Goal: Information Seeking & Learning: Check status

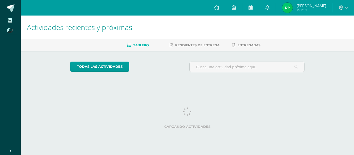
drag, startPoint x: 0, startPoint y: 0, endPoint x: 284, endPoint y: 11, distance: 284.5
click at [284, 11] on img at bounding box center [287, 8] width 10 height 10
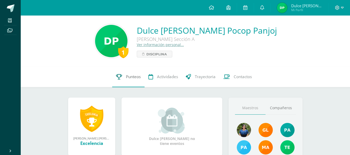
click at [134, 75] on span "Punteos" at bounding box center [133, 76] width 15 height 5
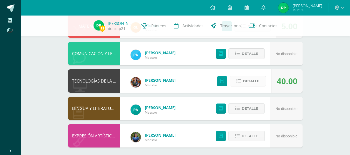
scroll to position [177, 0]
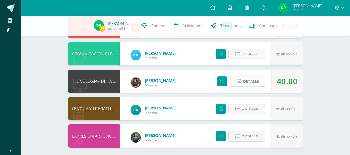
click at [245, 79] on span "Detalle" at bounding box center [251, 82] width 16 height 10
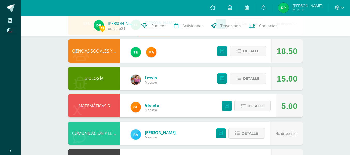
scroll to position [97, 0]
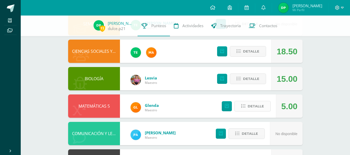
click at [244, 108] on icon at bounding box center [243, 106] width 4 height 4
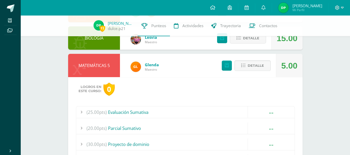
scroll to position [136, 0]
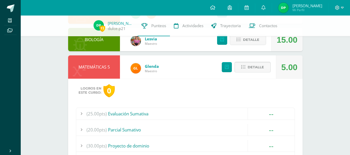
click at [262, 68] on span "Detalle" at bounding box center [256, 67] width 16 height 10
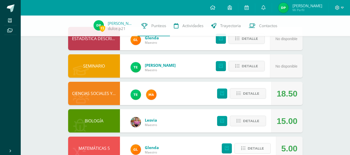
scroll to position [54, 0]
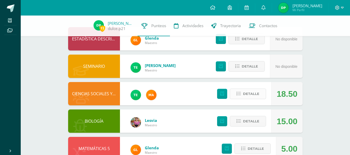
click at [252, 91] on span "Detalle" at bounding box center [251, 94] width 16 height 10
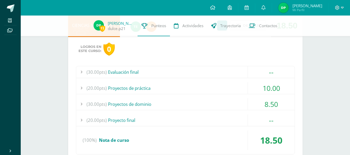
scroll to position [124, 0]
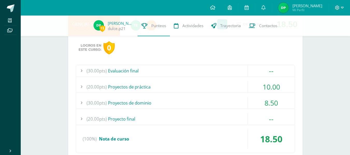
click at [137, 105] on div "(30.00pts) Proyectos de dominio" at bounding box center [185, 103] width 218 height 12
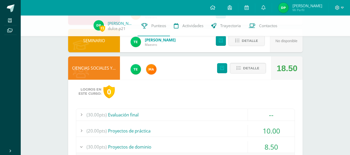
scroll to position [78, 0]
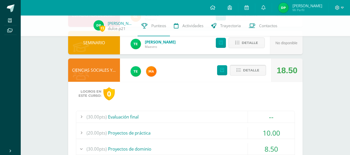
click at [237, 75] on button "Detalle" at bounding box center [248, 70] width 36 height 11
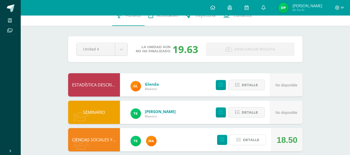
scroll to position [0, 0]
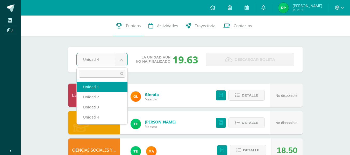
select select "Unidad 1"
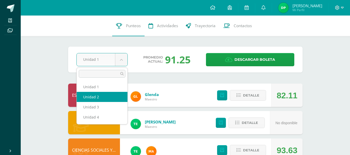
select select "Unidad 2"
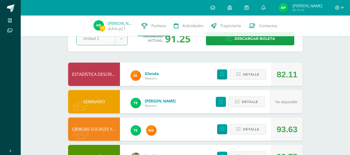
scroll to position [26, 0]
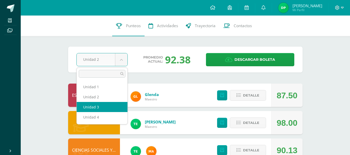
select select "Unidad 3"
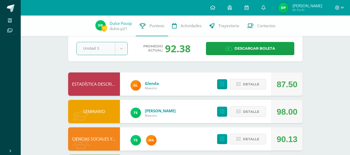
scroll to position [14, 0]
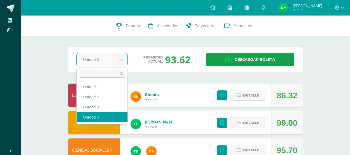
select select "Unidad 4"
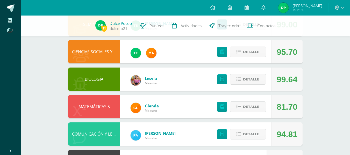
scroll to position [97, 0]
